Goal: Task Accomplishment & Management: Manage account settings

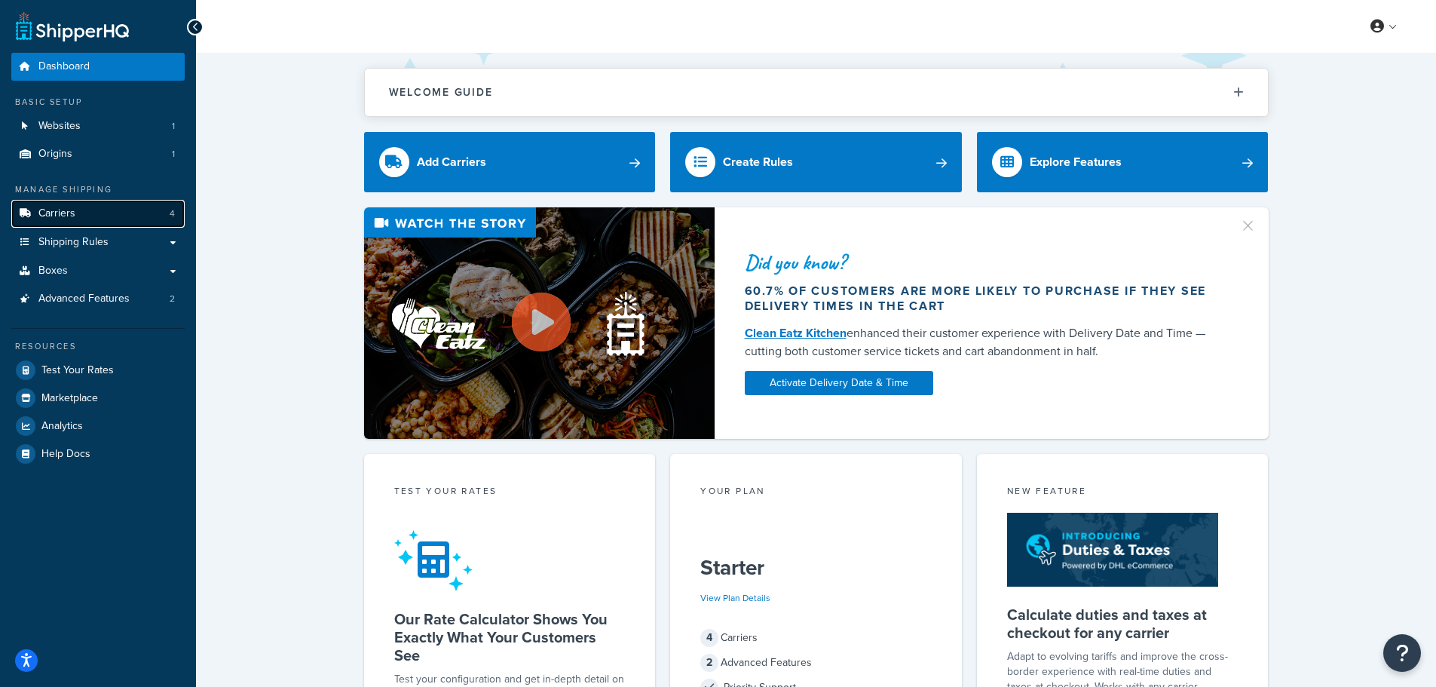
click at [74, 215] on span "Carriers" at bounding box center [56, 213] width 37 height 13
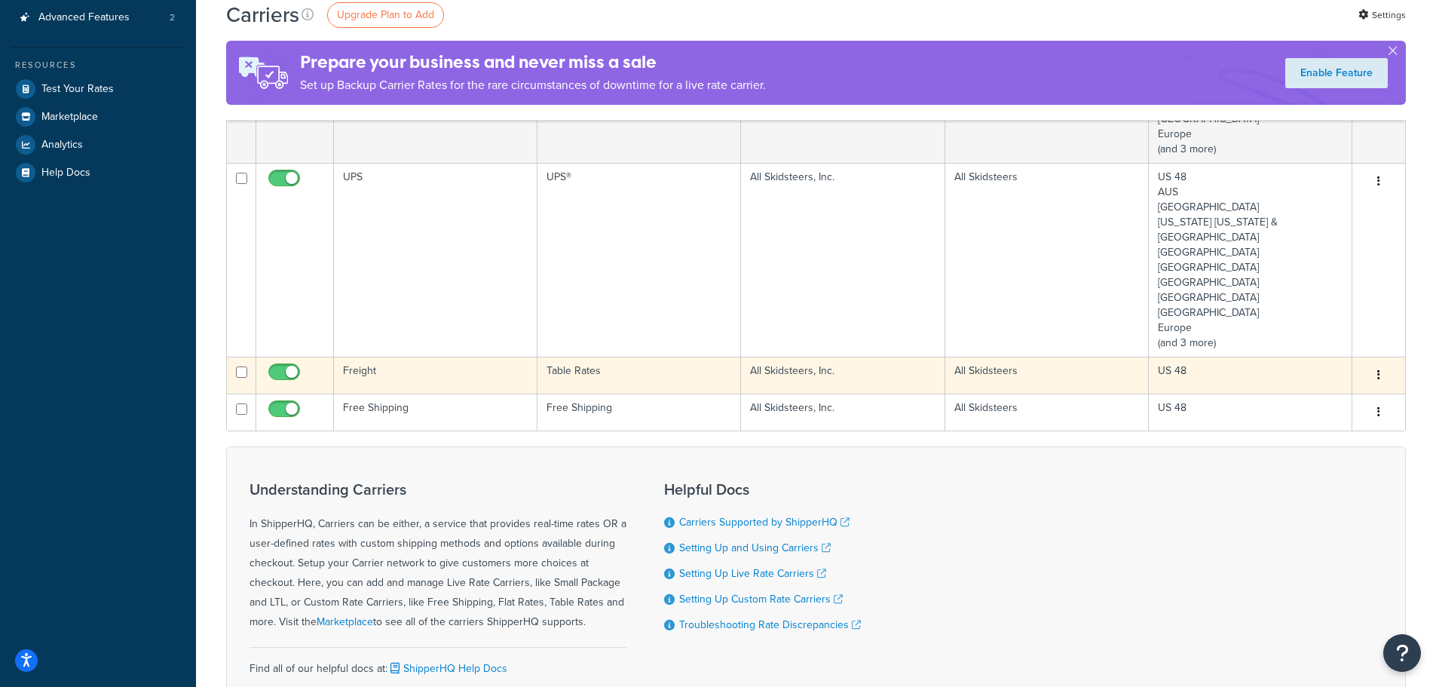
scroll to position [377, 0]
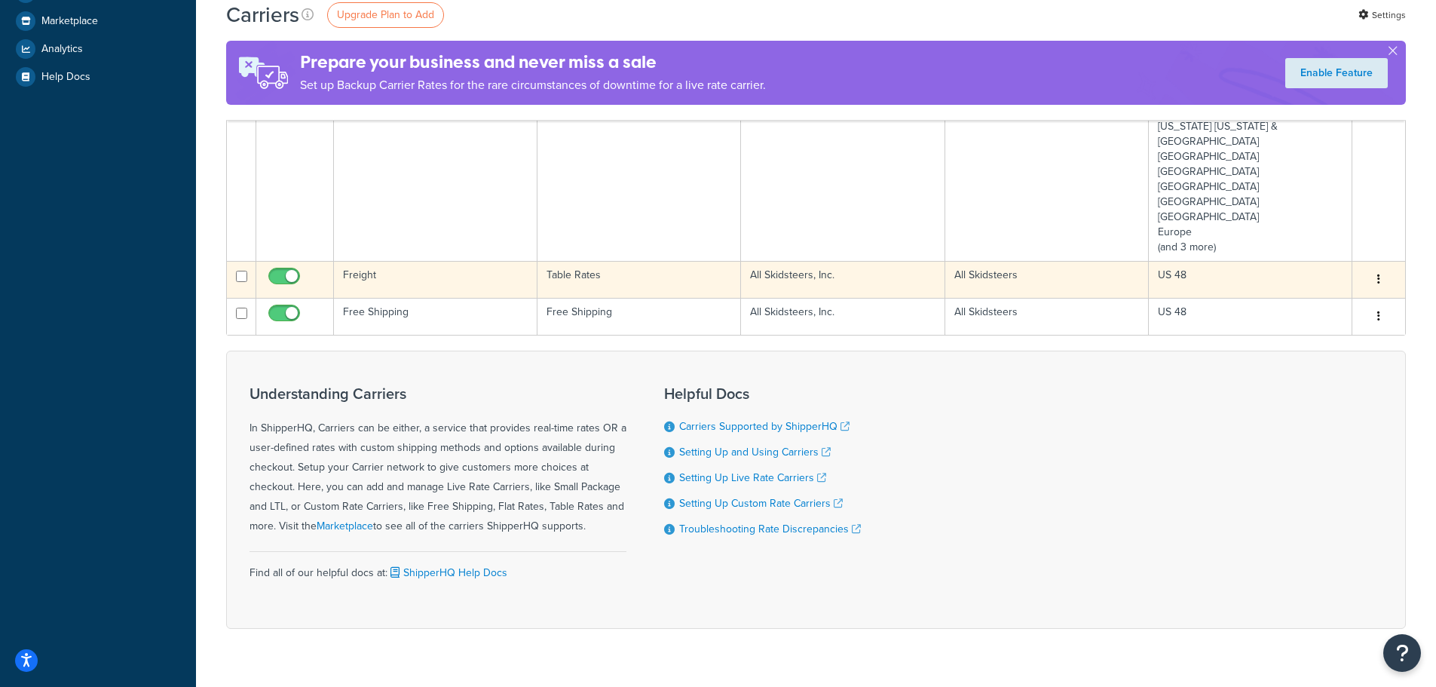
click at [1377, 274] on icon "button" at bounding box center [1378, 279] width 3 height 11
click at [1303, 288] on link "Edit" at bounding box center [1317, 279] width 119 height 31
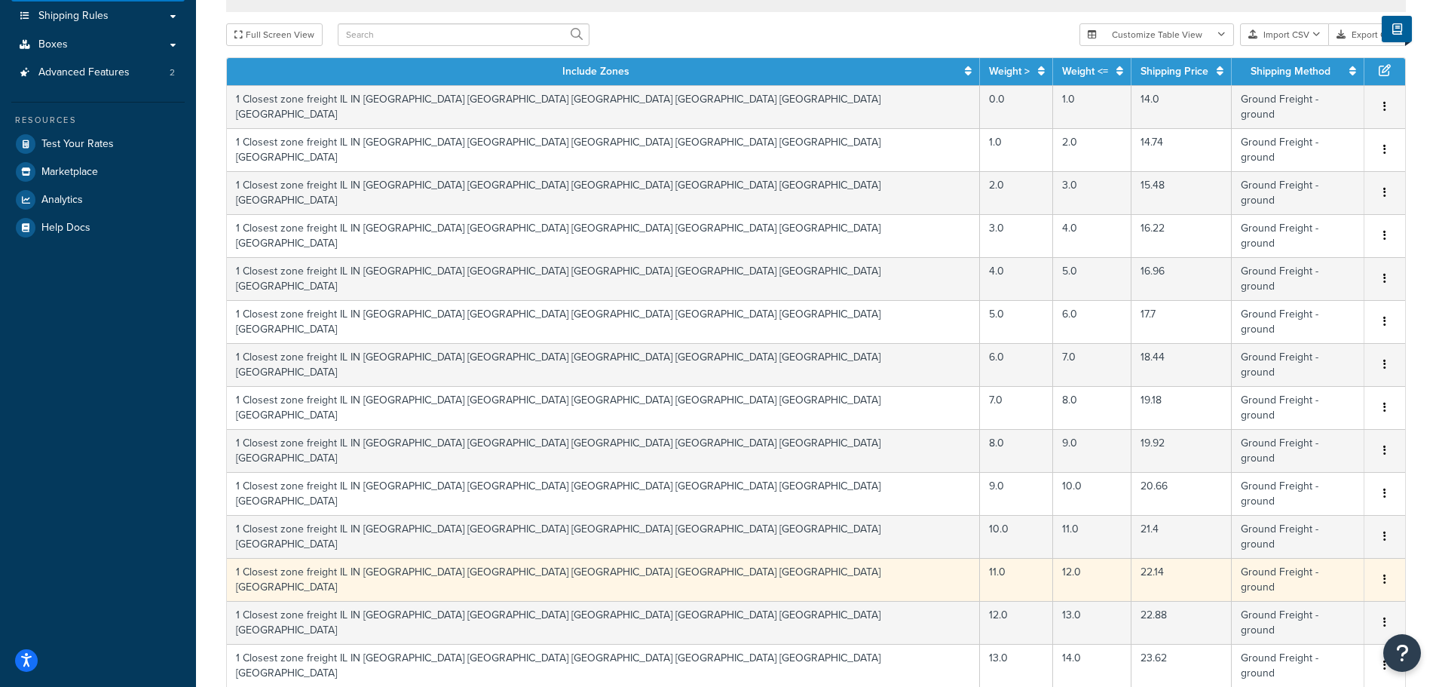
scroll to position [534, 0]
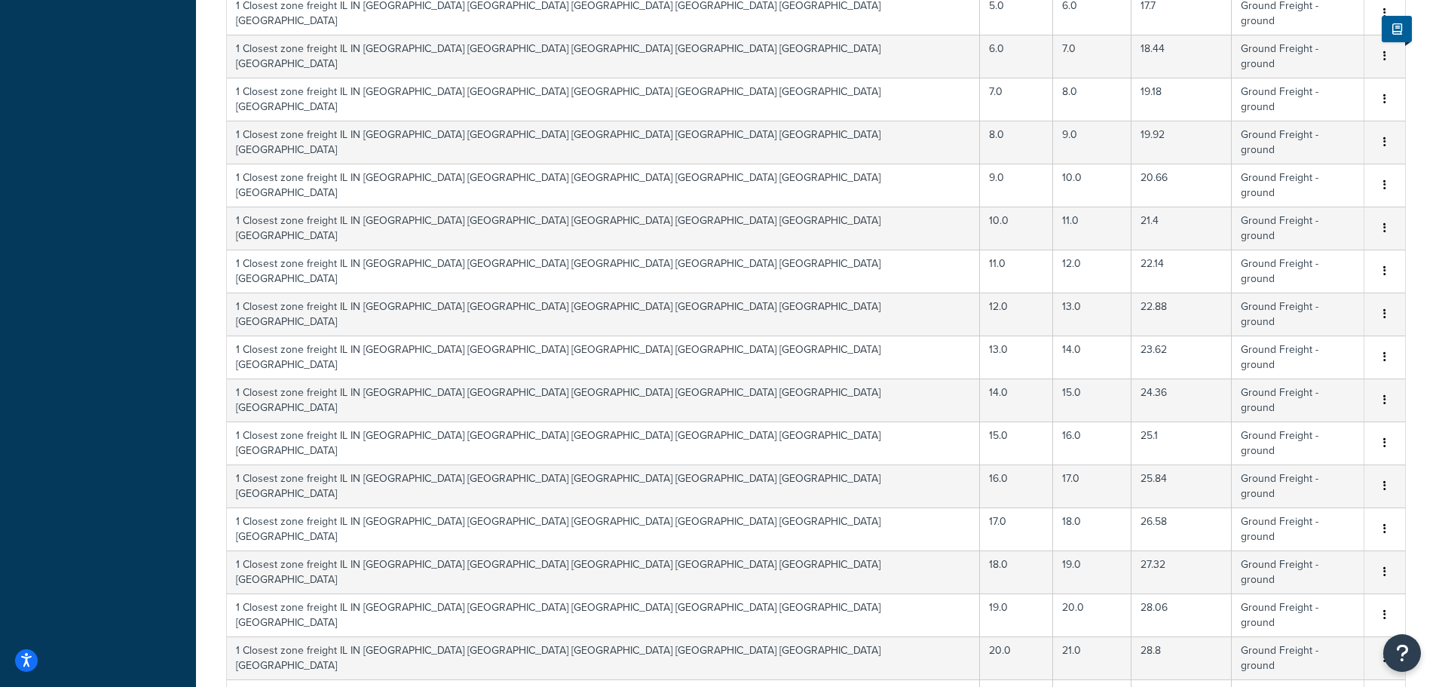
select select "100"
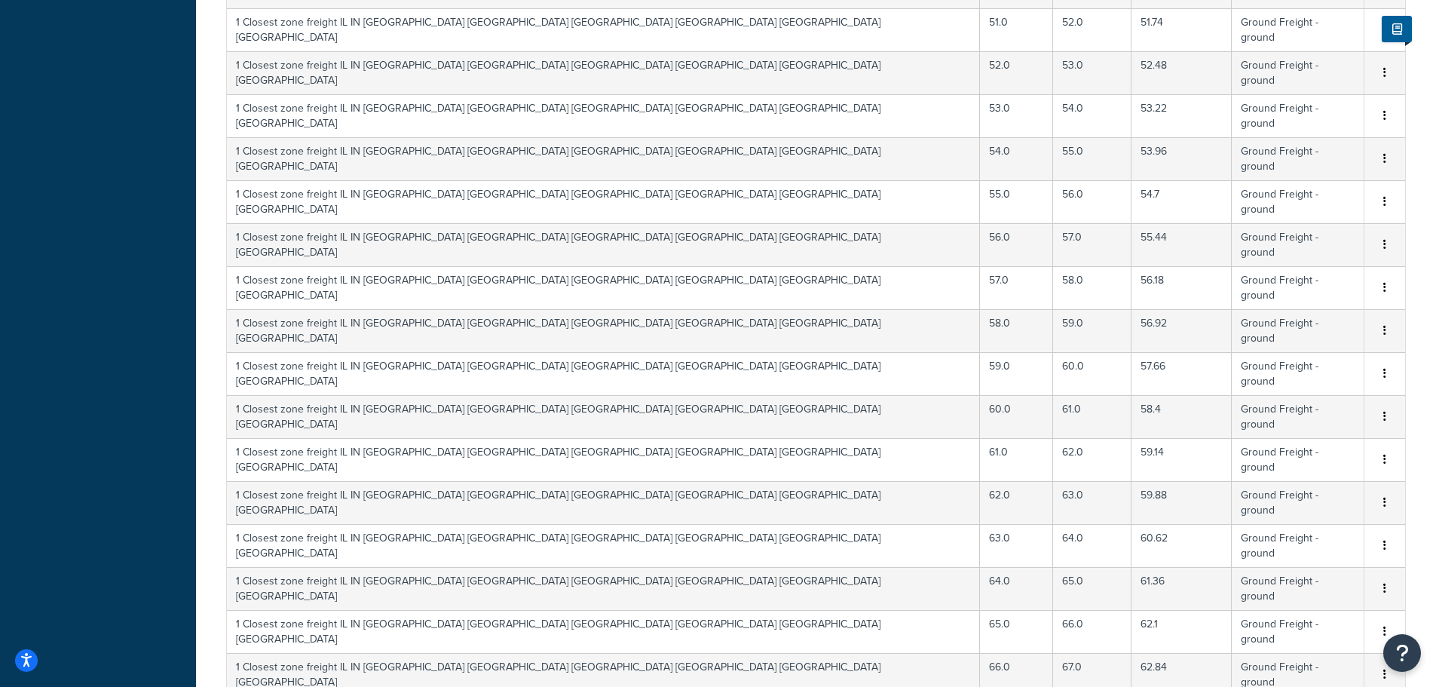
scroll to position [2626, 0]
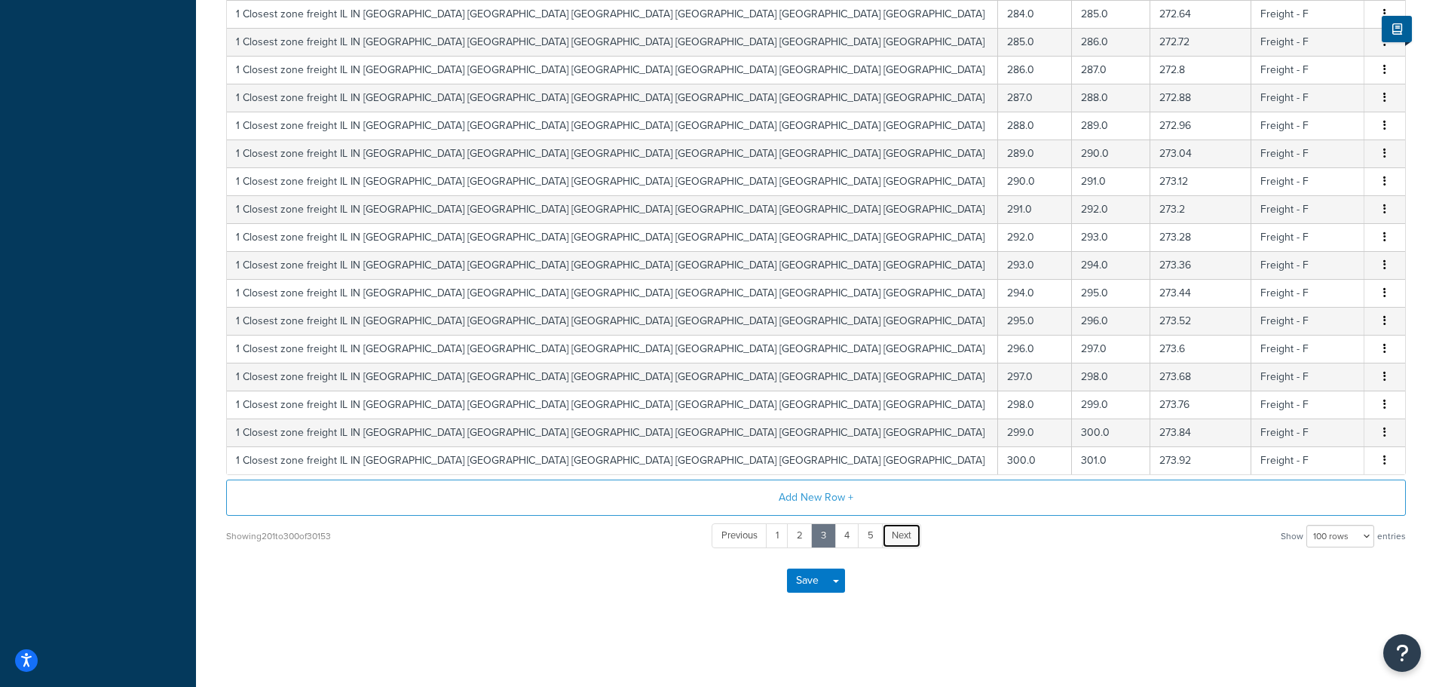
click at [884, 539] on link "Next" at bounding box center [901, 535] width 39 height 25
click at [873, 540] on link "8" at bounding box center [872, 535] width 26 height 25
click at [874, 540] on link "10" at bounding box center [873, 535] width 29 height 25
click at [874, 540] on link "12" at bounding box center [874, 535] width 29 height 25
click at [874, 540] on link "14" at bounding box center [877, 535] width 28 height 25
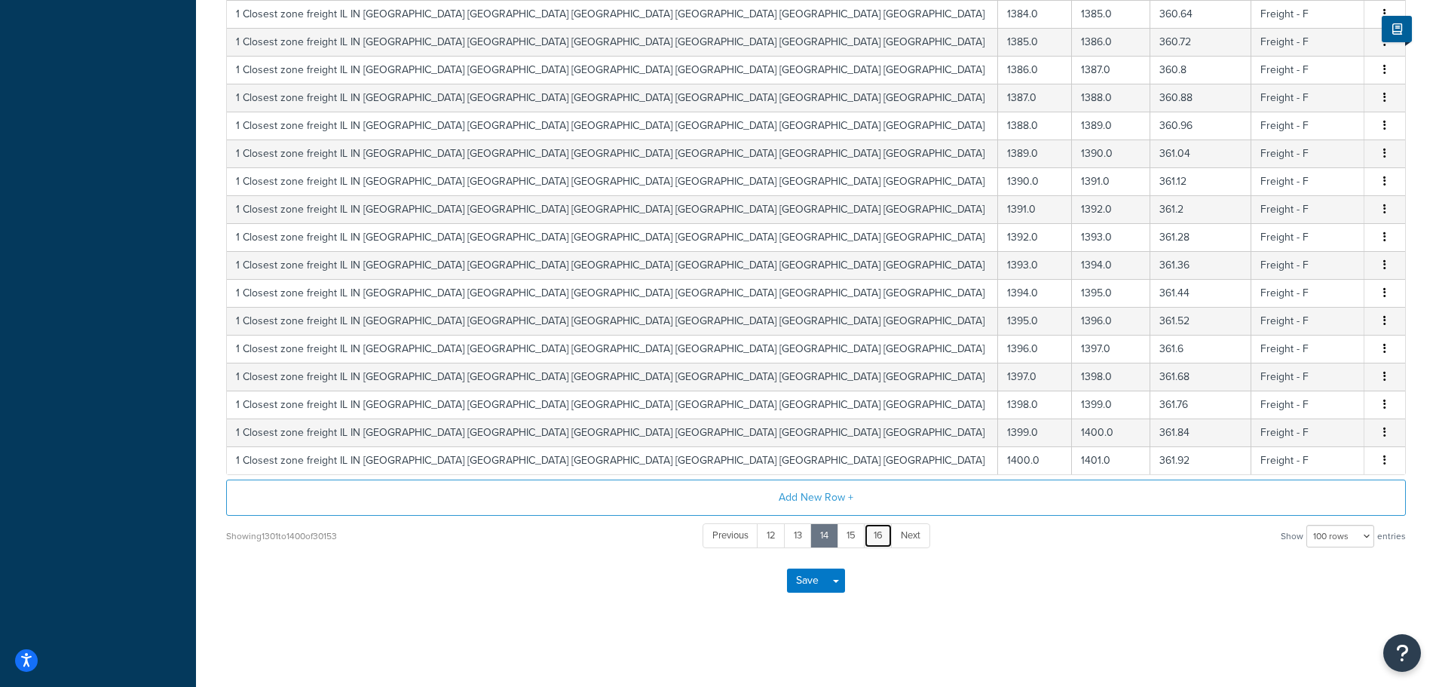
click at [877, 537] on link "16" at bounding box center [878, 535] width 29 height 25
click at [882, 537] on link "18" at bounding box center [878, 535] width 29 height 25
click at [882, 537] on link "20" at bounding box center [879, 535] width 32 height 25
click at [882, 538] on link "22" at bounding box center [881, 535] width 32 height 25
click at [882, 538] on link "24" at bounding box center [883, 535] width 31 height 25
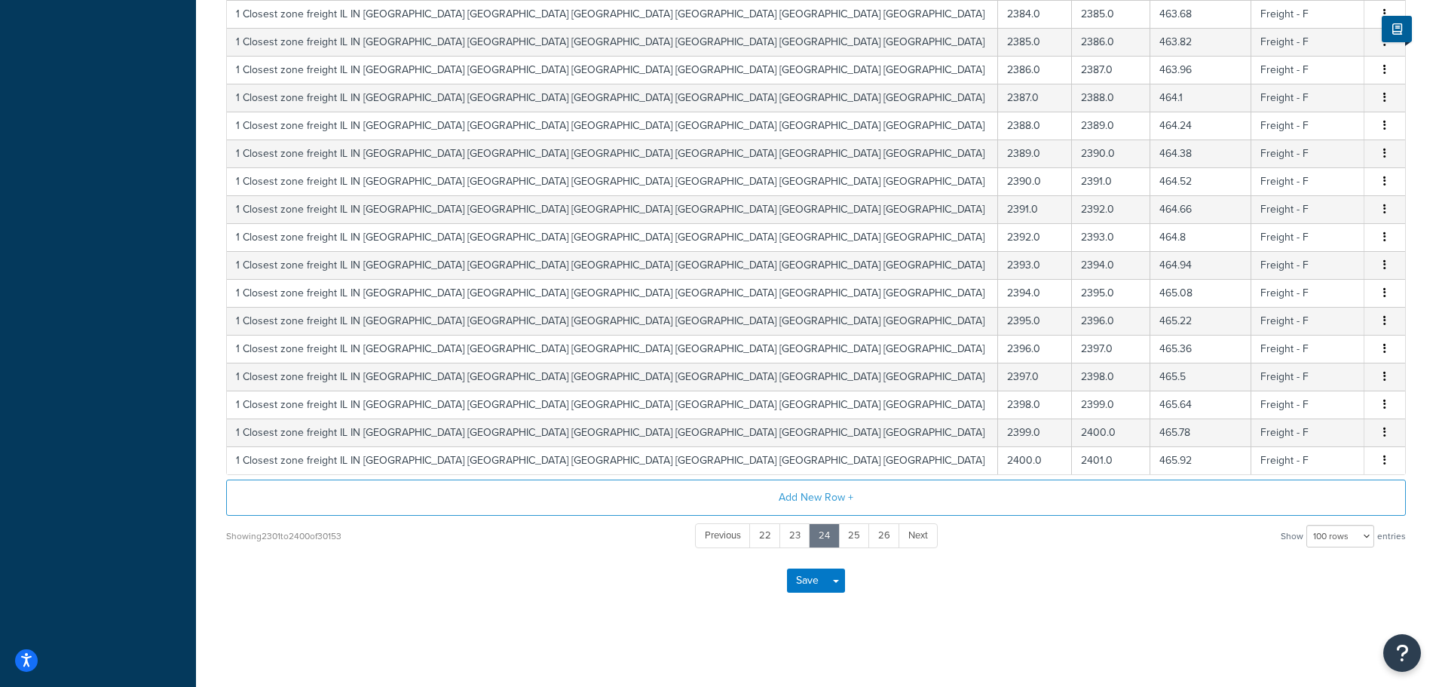
click at [882, 538] on link "26" at bounding box center [884, 535] width 32 height 25
click at [882, 538] on link "28" at bounding box center [884, 535] width 32 height 25
click at [882, 538] on link "30" at bounding box center [884, 535] width 31 height 25
click at [882, 539] on link "32" at bounding box center [883, 535] width 31 height 25
click at [882, 539] on link "34" at bounding box center [882, 535] width 30 height 25
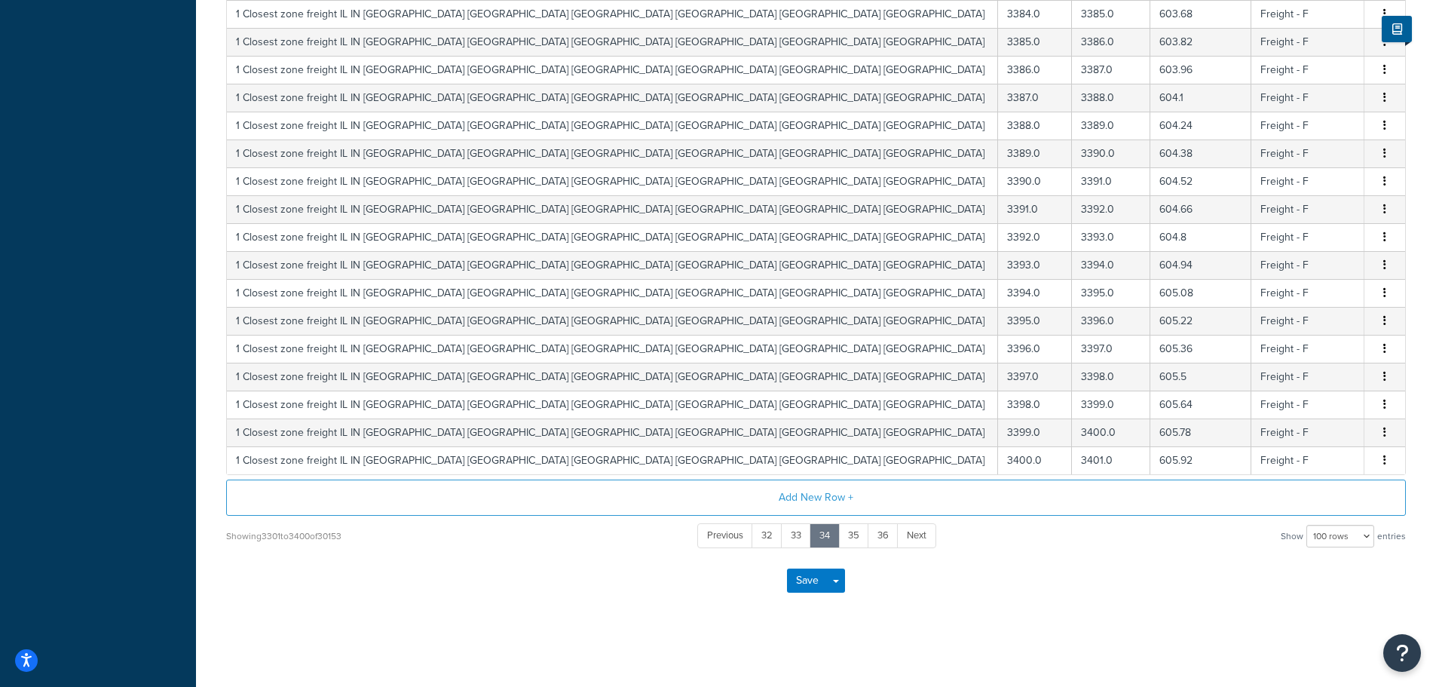
click at [882, 539] on link "36" at bounding box center [883, 535] width 31 height 25
click at [882, 539] on link "38" at bounding box center [883, 535] width 31 height 25
click at [882, 539] on link "40" at bounding box center [883, 535] width 31 height 25
click at [882, 539] on link "42" at bounding box center [882, 535] width 31 height 25
click at [882, 539] on link "44" at bounding box center [882, 535] width 30 height 25
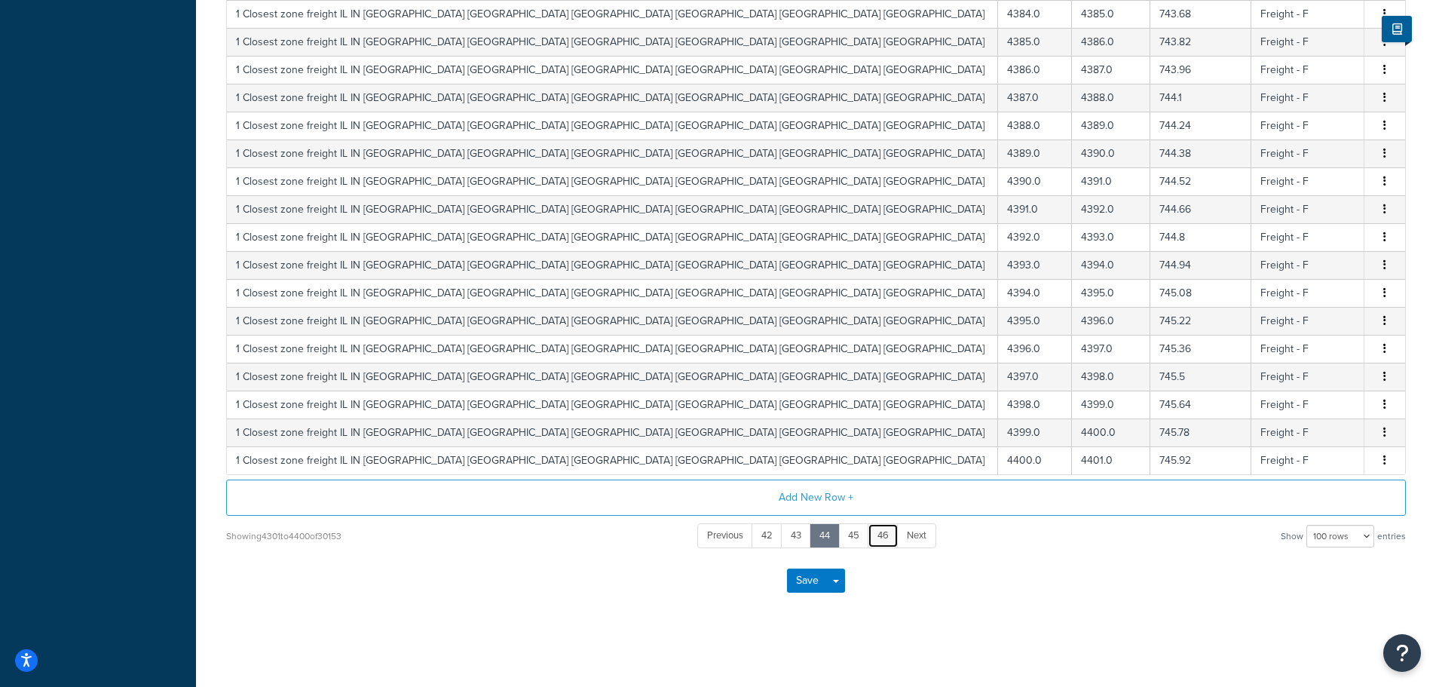
click at [882, 539] on link "46" at bounding box center [883, 535] width 31 height 25
click at [882, 540] on link "48" at bounding box center [883, 535] width 31 height 25
click at [882, 540] on link "50" at bounding box center [884, 535] width 32 height 25
click at [882, 540] on link "52" at bounding box center [883, 535] width 32 height 25
click at [882, 540] on link "54" at bounding box center [883, 535] width 31 height 25
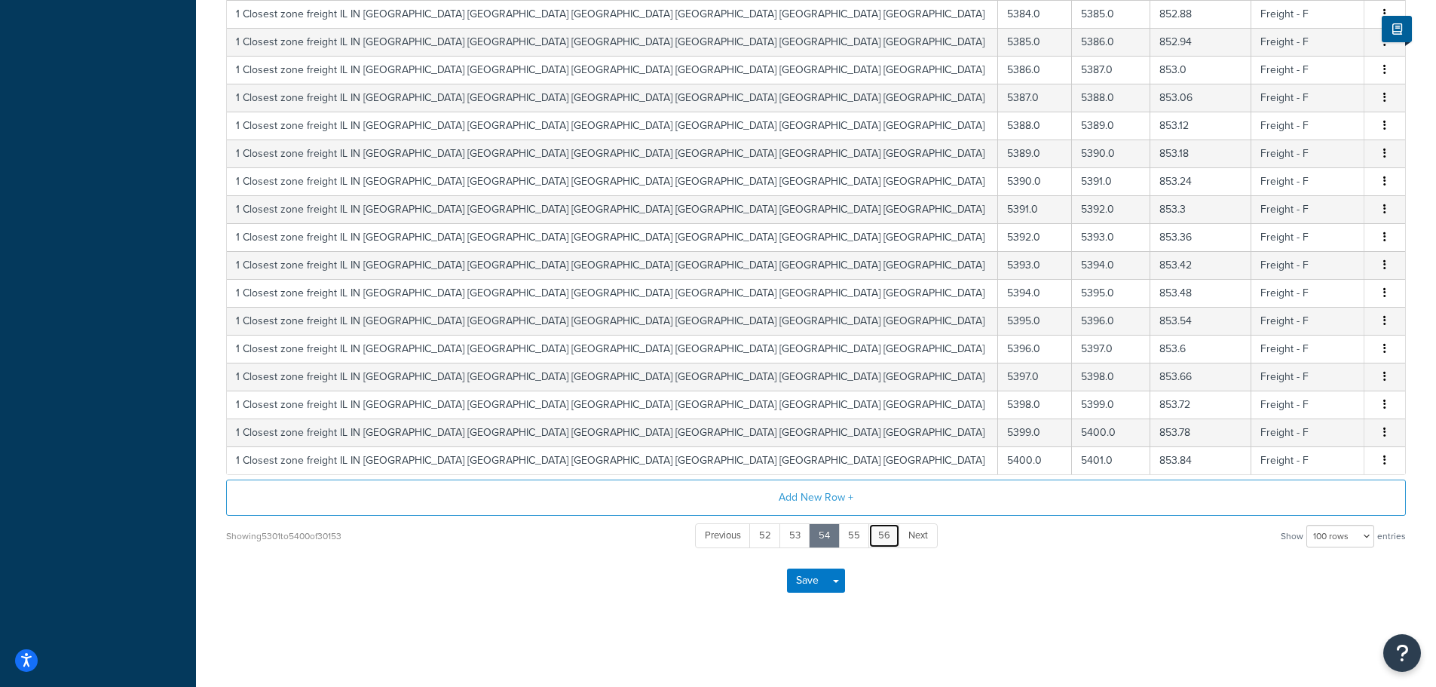
click at [882, 540] on link "56" at bounding box center [884, 535] width 32 height 25
click at [882, 540] on link "58" at bounding box center [884, 535] width 32 height 25
click at [882, 540] on link "60" at bounding box center [885, 535] width 32 height 25
click at [882, 540] on link "62" at bounding box center [884, 535] width 32 height 25
click at [882, 540] on link "64" at bounding box center [883, 535] width 31 height 25
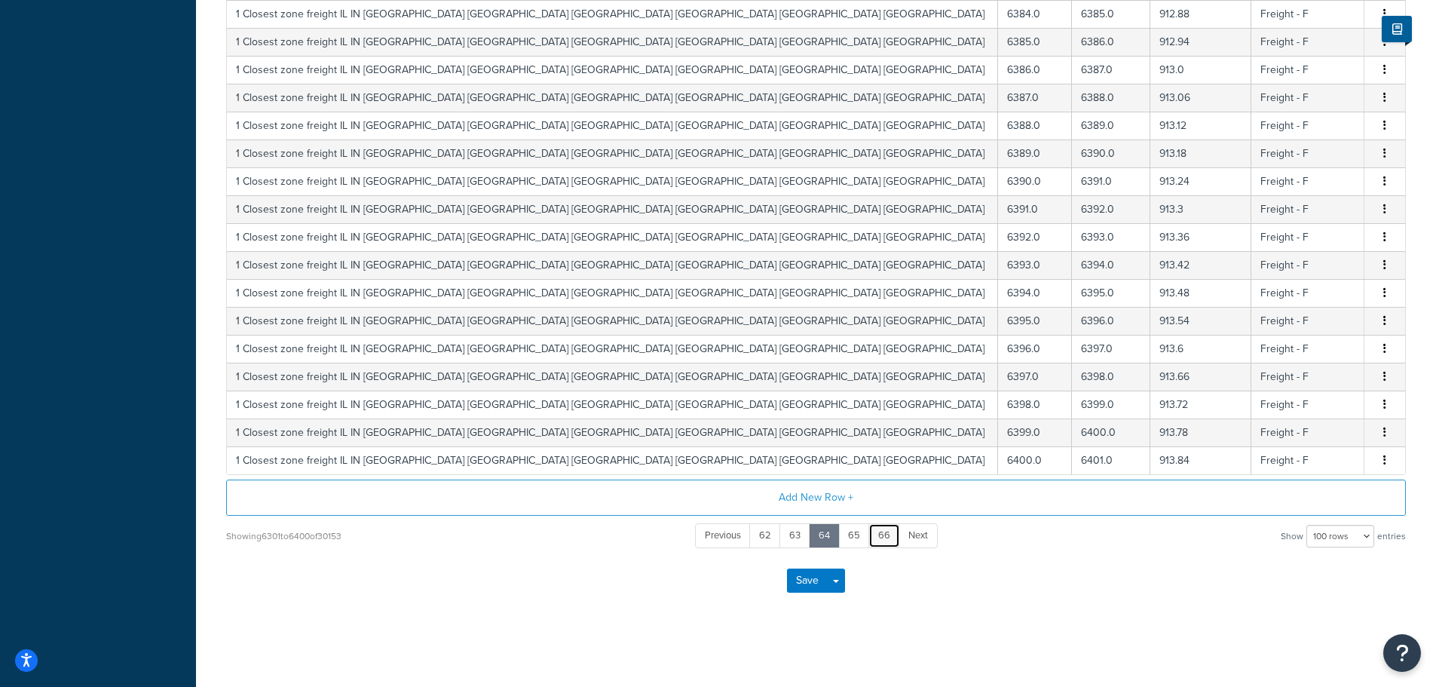
click at [882, 540] on link "66" at bounding box center [884, 535] width 32 height 25
click at [882, 540] on link "68" at bounding box center [884, 535] width 32 height 25
click at [882, 540] on link "70" at bounding box center [884, 535] width 31 height 25
click at [882, 540] on link "72" at bounding box center [883, 535] width 31 height 25
click at [882, 540] on link "74" at bounding box center [882, 535] width 30 height 25
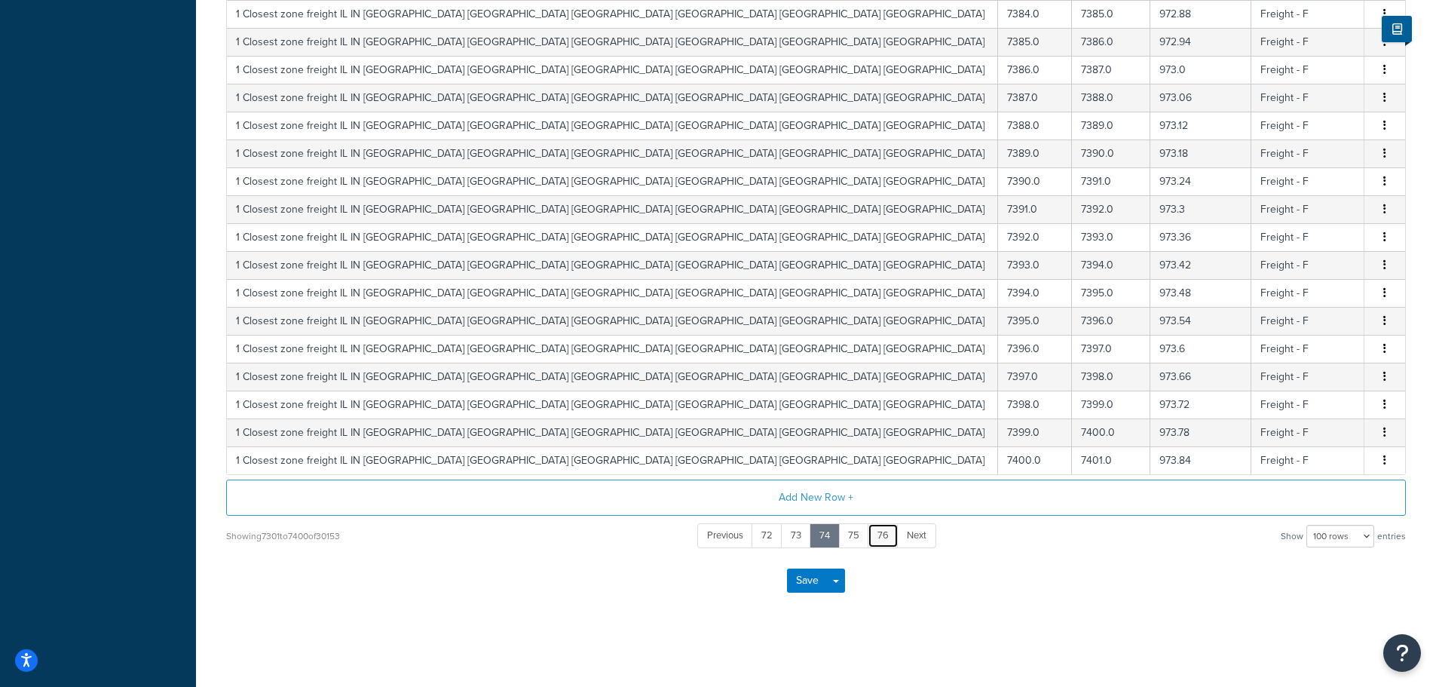
click at [882, 540] on link "76" at bounding box center [883, 535] width 31 height 25
click at [882, 540] on link "78" at bounding box center [883, 535] width 31 height 25
click at [882, 540] on link "80" at bounding box center [884, 535] width 32 height 25
click at [882, 540] on link "82" at bounding box center [883, 535] width 32 height 25
click at [883, 540] on link "84" at bounding box center [883, 535] width 31 height 25
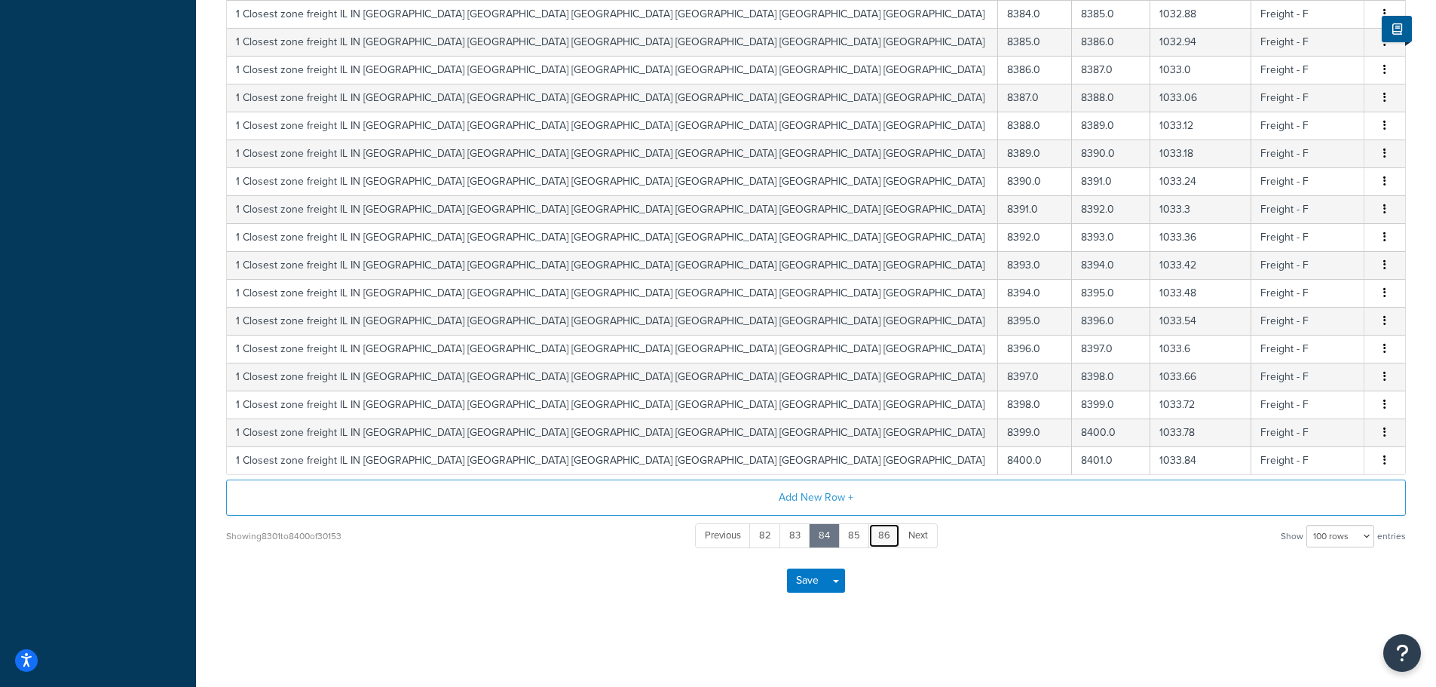
click at [883, 540] on link "86" at bounding box center [884, 535] width 32 height 25
click at [883, 540] on link "88" at bounding box center [884, 535] width 32 height 25
click at [883, 540] on link "90" at bounding box center [885, 535] width 32 height 25
click at [883, 540] on link "92" at bounding box center [884, 535] width 32 height 25
click at [883, 540] on link "94" at bounding box center [883, 535] width 31 height 25
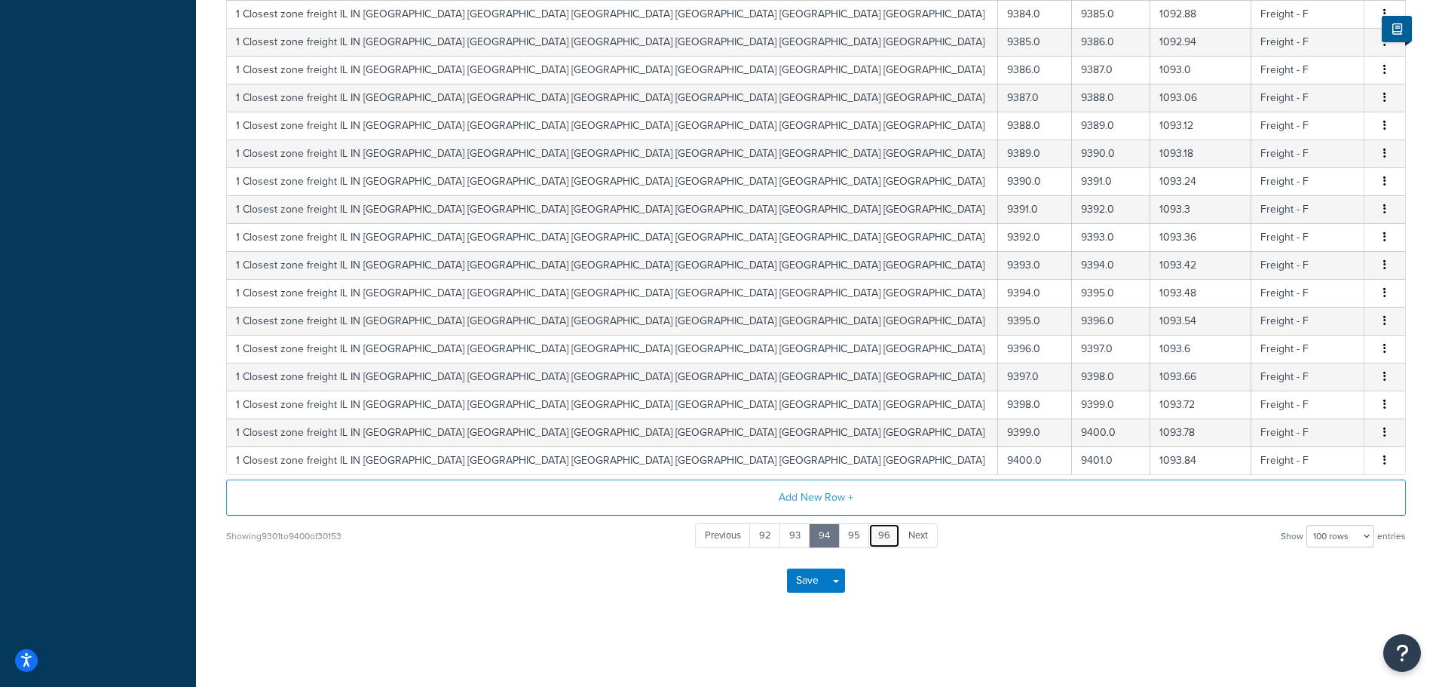
click at [883, 540] on link "96" at bounding box center [884, 535] width 32 height 25
click at [883, 540] on link "98" at bounding box center [884, 535] width 32 height 25
click at [883, 540] on link "100" at bounding box center [885, 535] width 35 height 25
click at [883, 540] on link "102" at bounding box center [886, 535] width 35 height 25
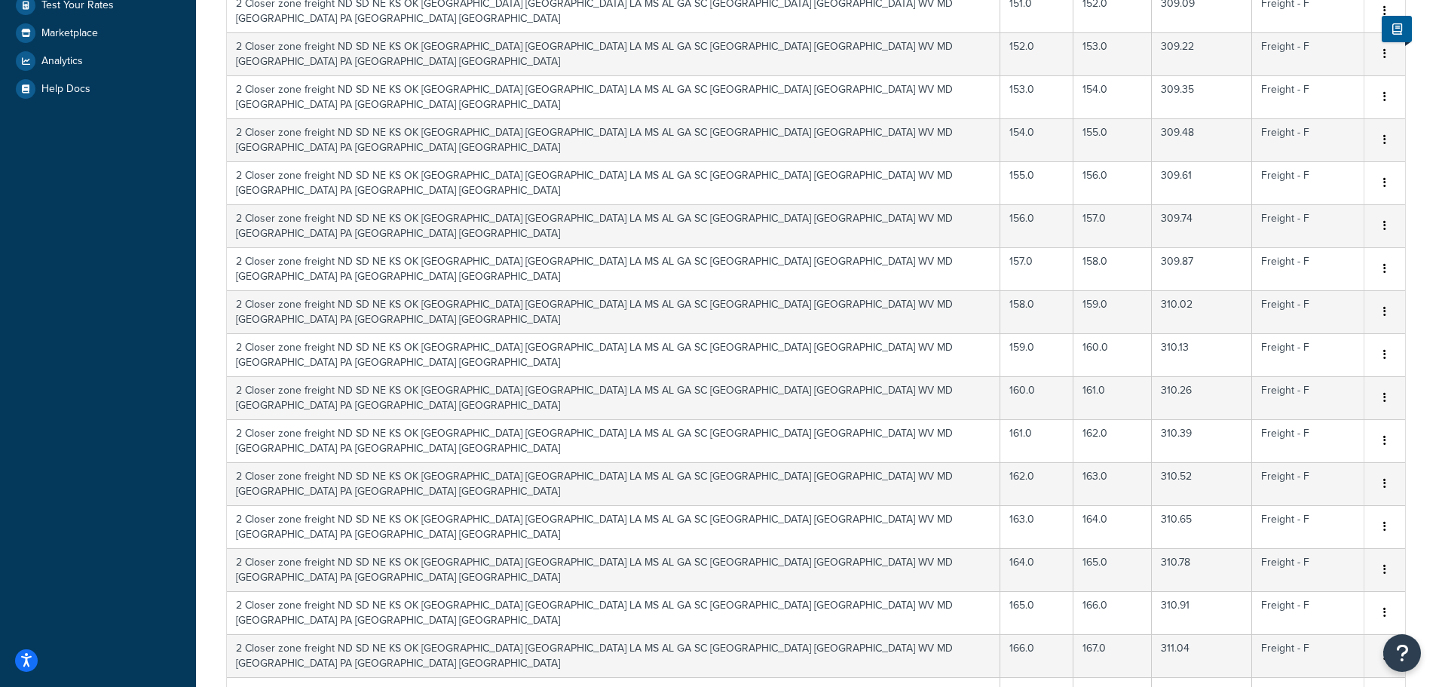
scroll to position [0, 0]
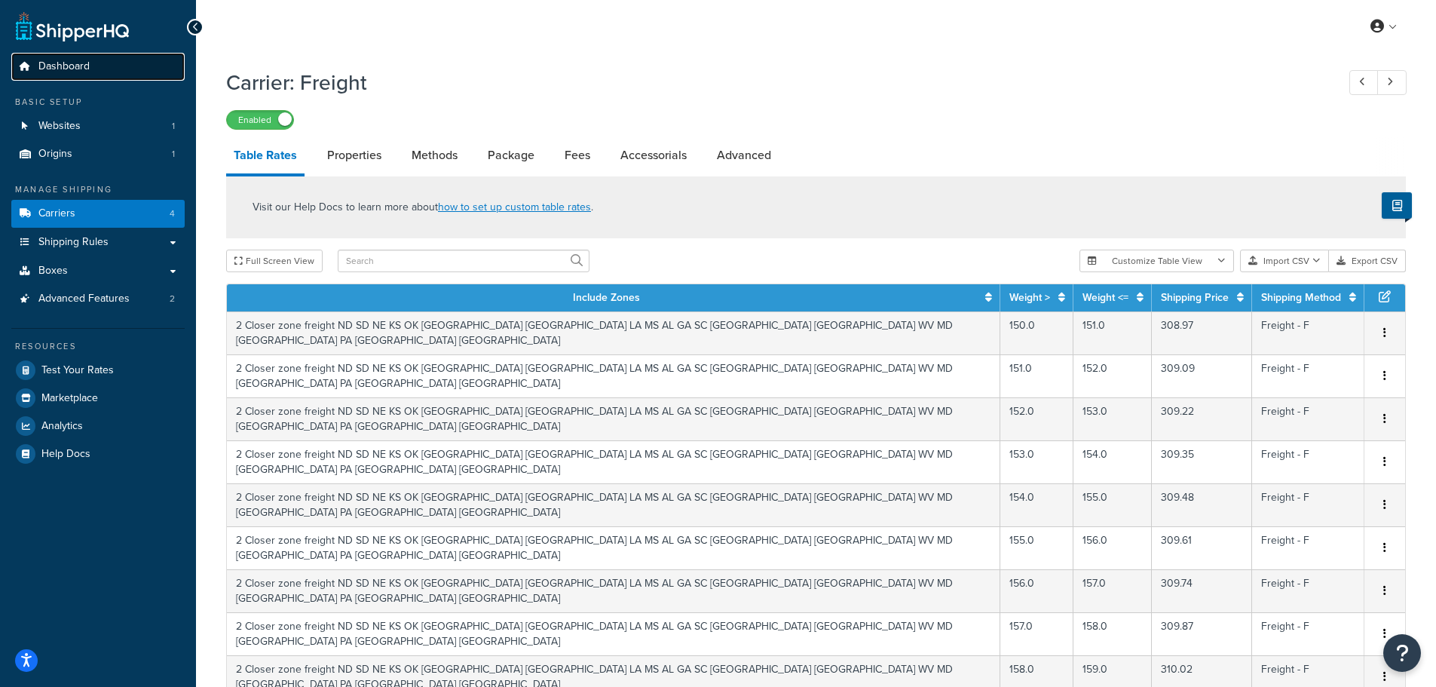
click at [62, 66] on span "Dashboard" at bounding box center [63, 66] width 51 height 13
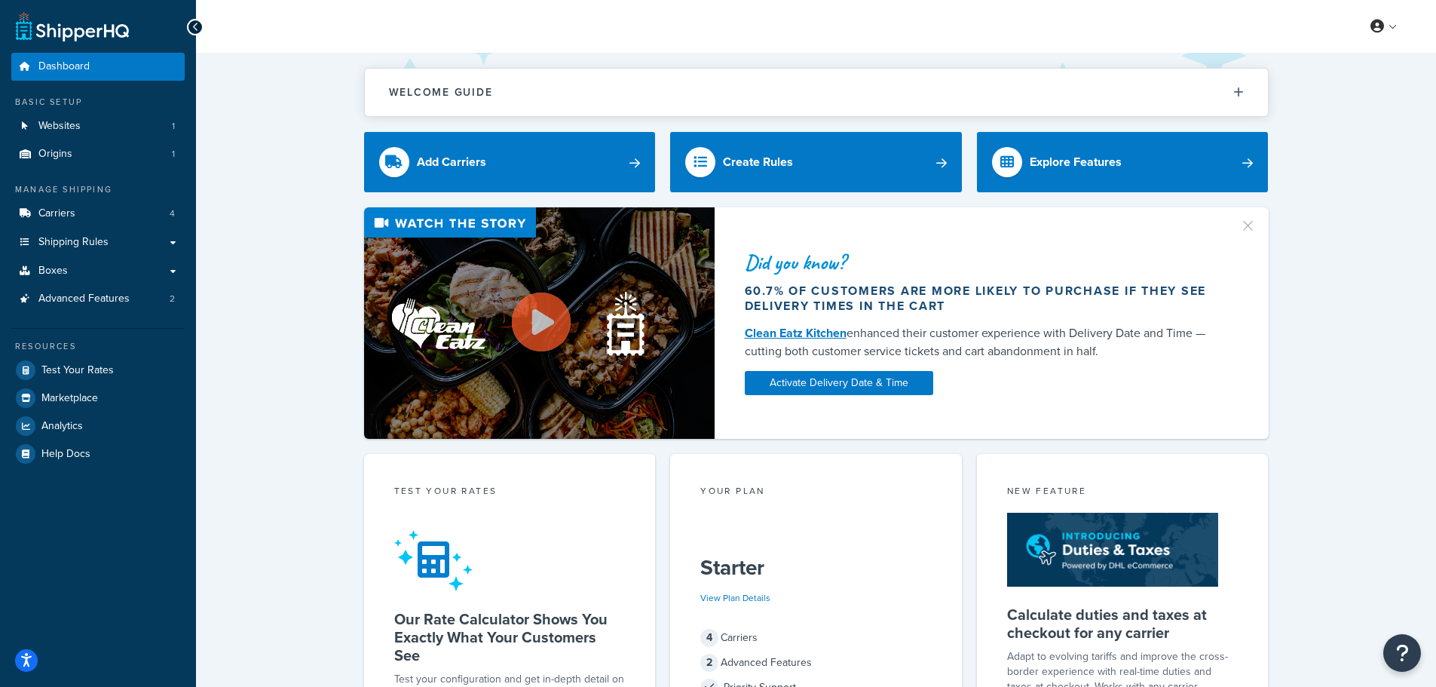
select select "25"
